Goal: Transaction & Acquisition: Purchase product/service

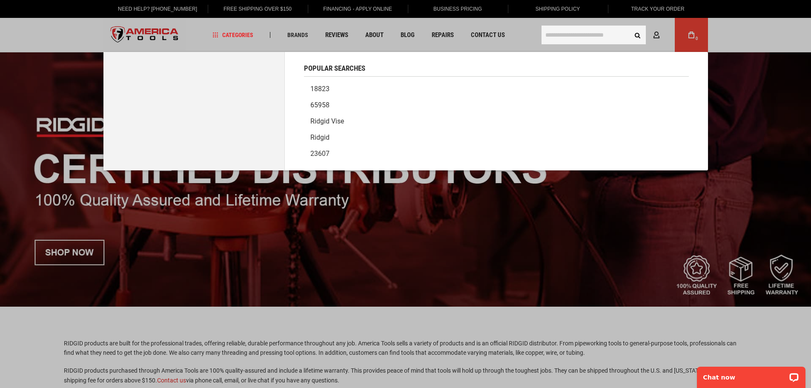
click at [575, 29] on input "text" at bounding box center [594, 35] width 104 height 19
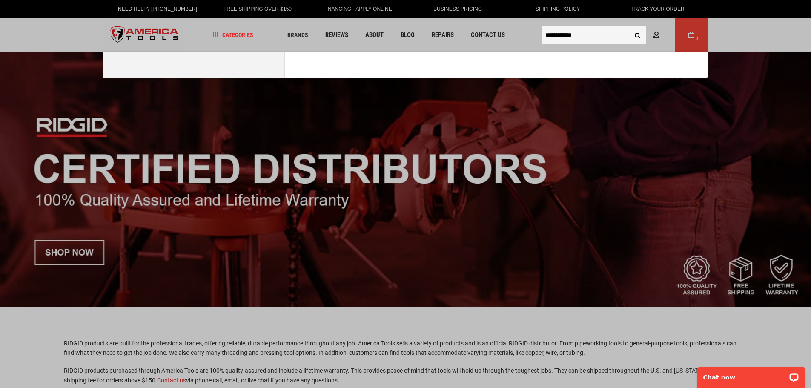
type input "**********"
click at [630, 27] on button "Search" at bounding box center [638, 35] width 16 height 16
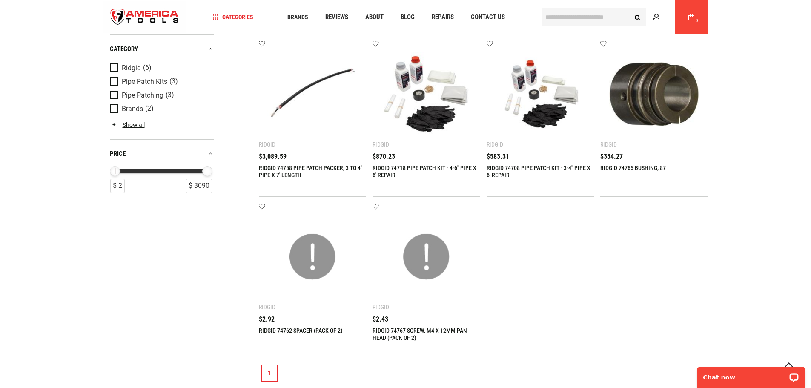
scroll to position [170, 0]
